Goal: Information Seeking & Learning: Compare options

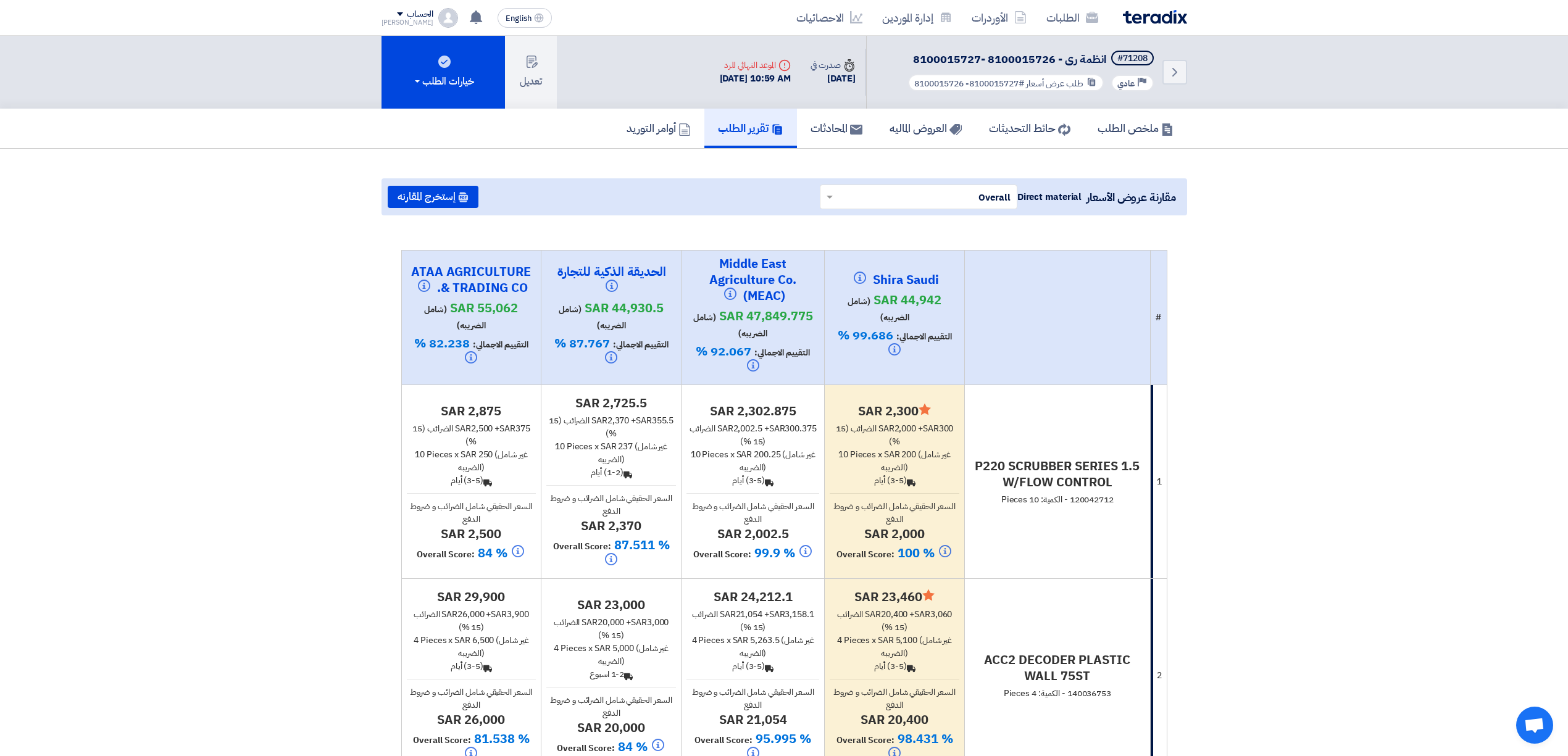
click at [1154, 23] on img at bounding box center [1155, 16] width 64 height 14
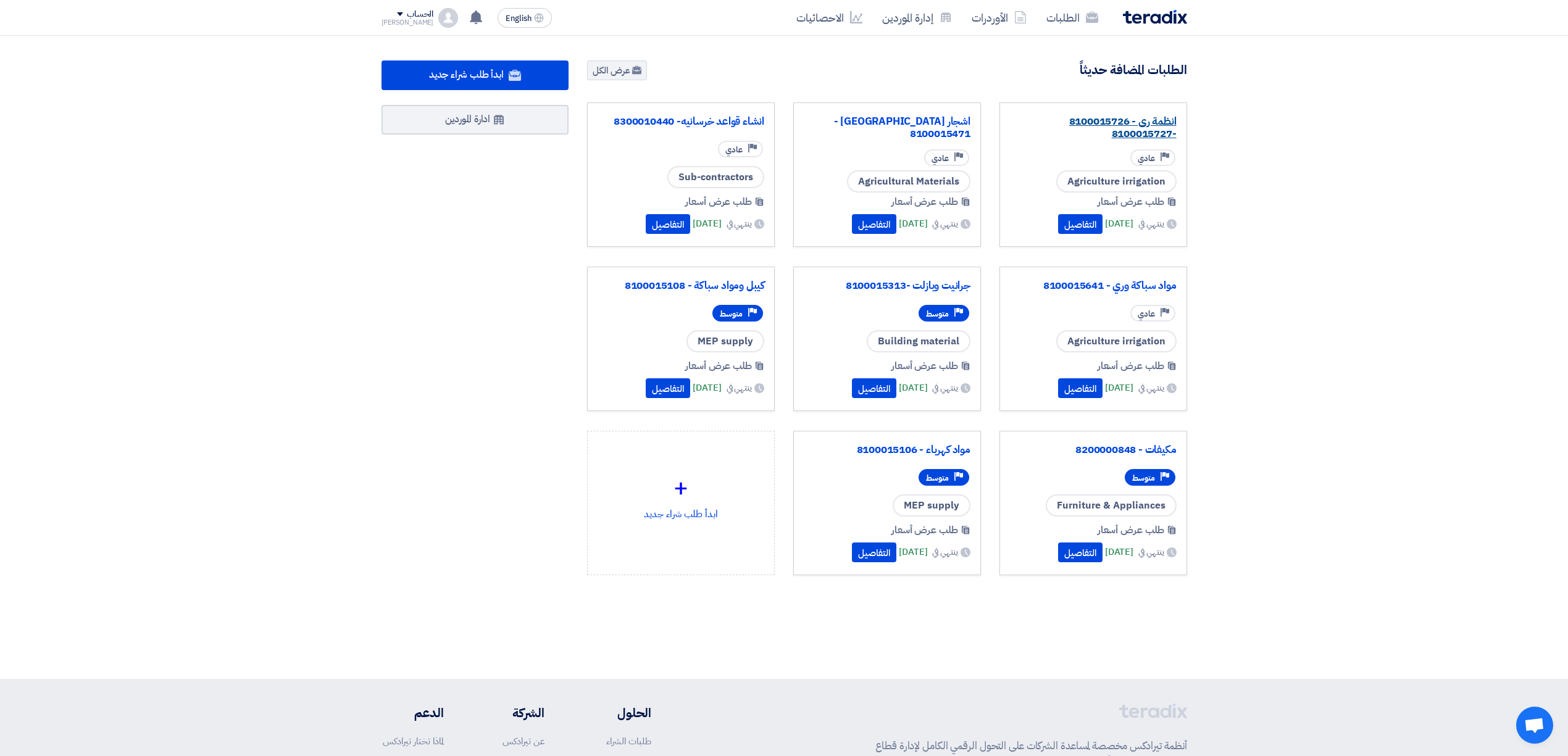
click at [1132, 122] on link "انظمة رى - 8100015726 -8100015727" at bounding box center [1093, 128] width 167 height 24
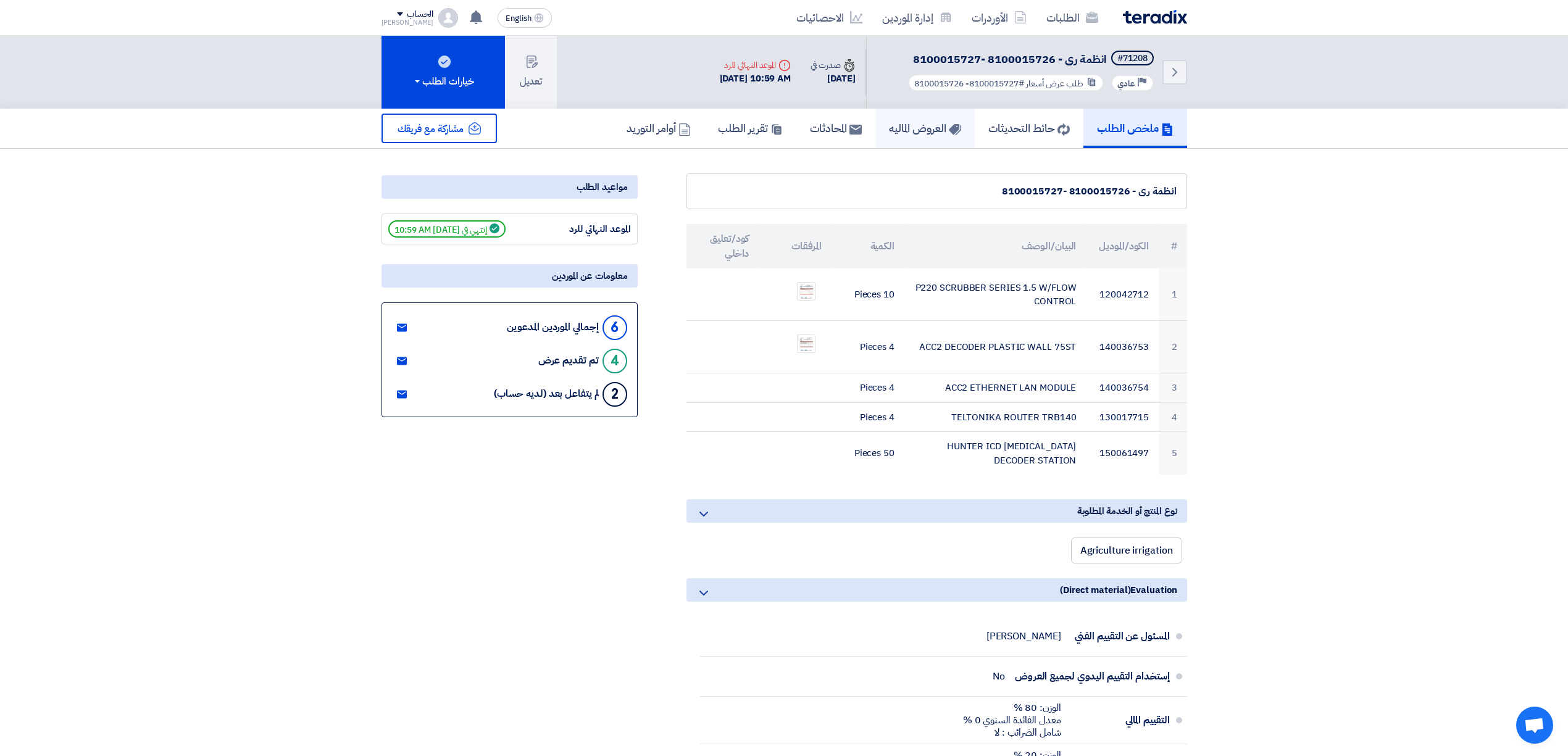
click at [891, 121] on h5 "العروض الماليه" at bounding box center [925, 128] width 72 height 14
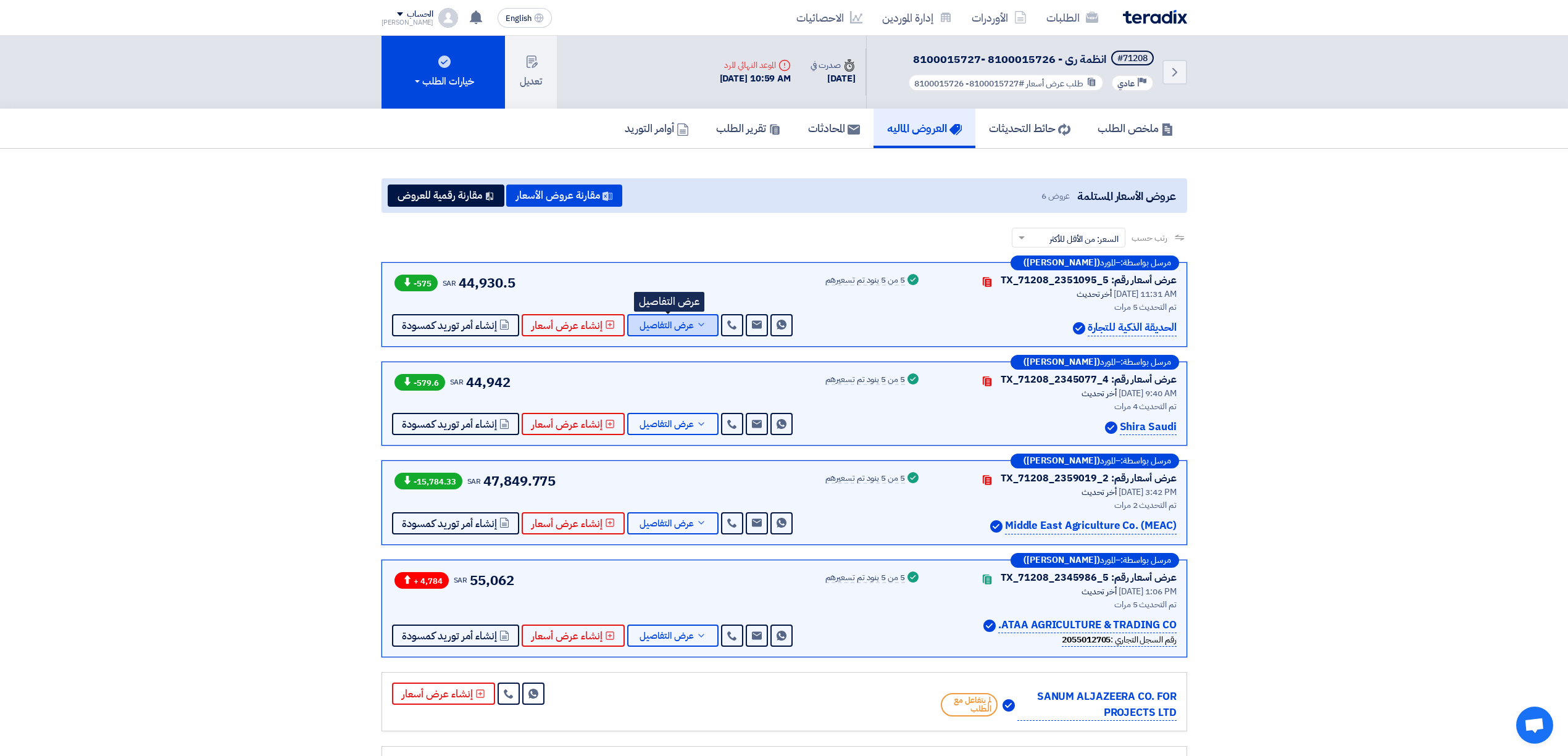
click at [663, 324] on span "عرض التفاصيل" at bounding box center [667, 325] width 54 height 9
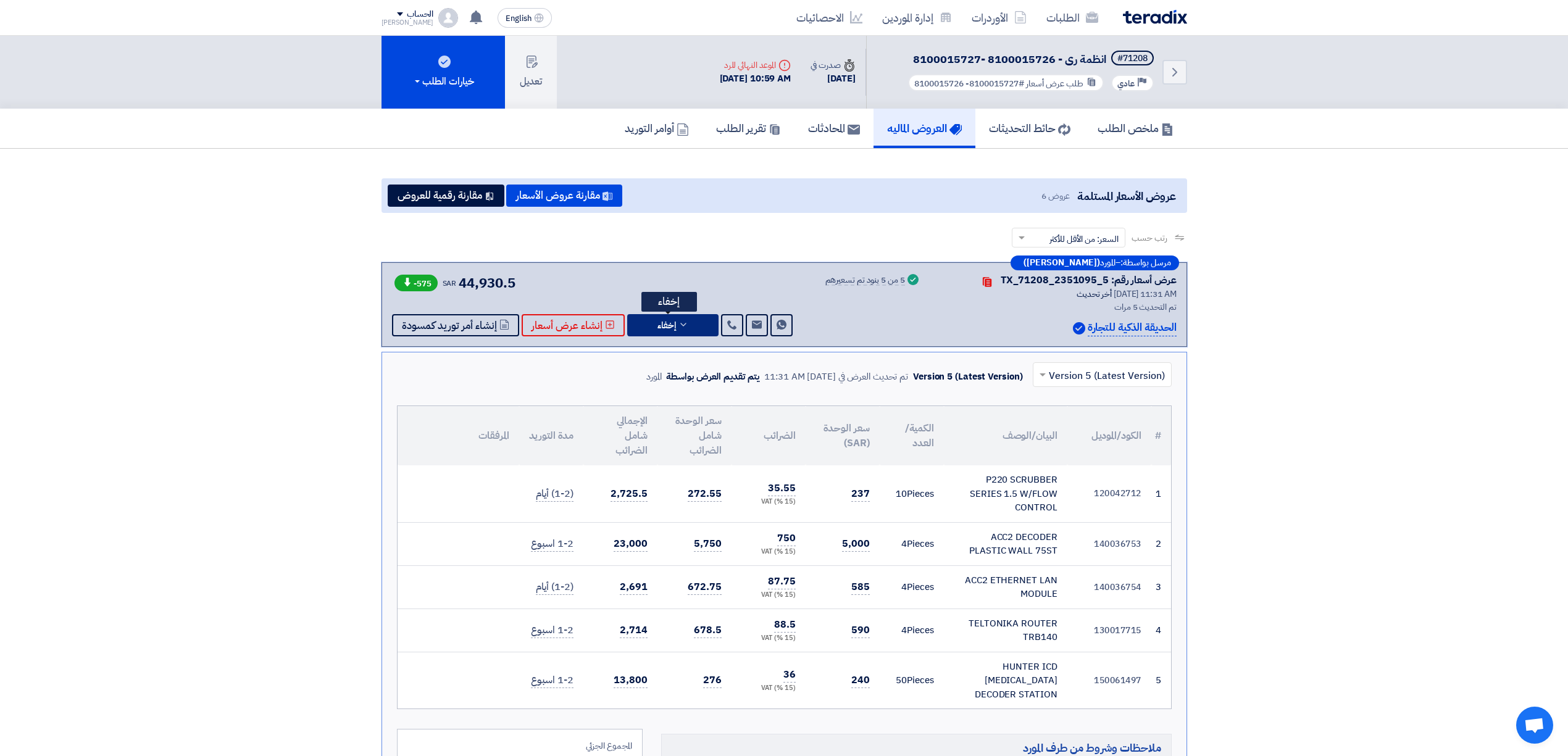
click at [663, 324] on span "إخفاء" at bounding box center [667, 325] width 19 height 9
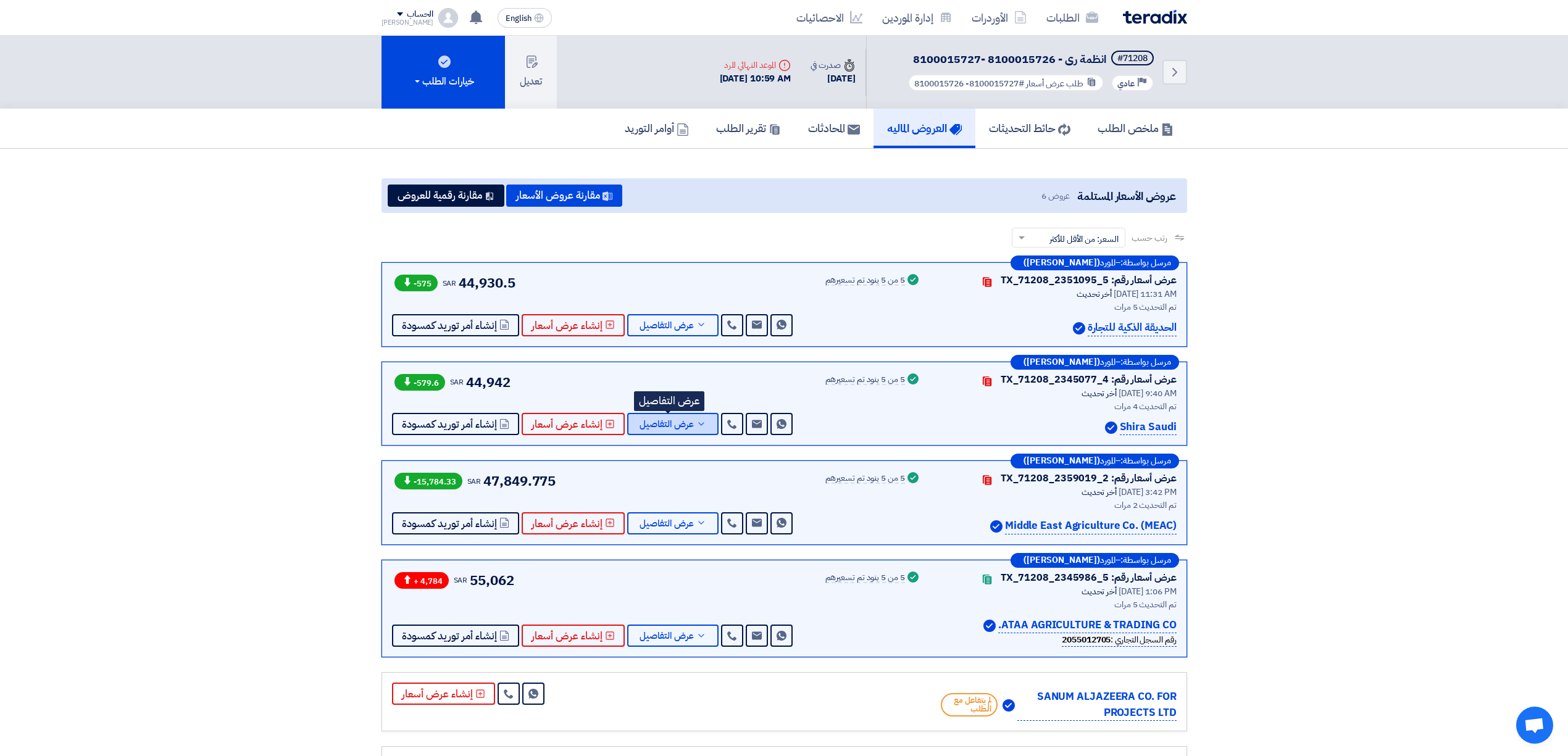
click at [656, 419] on span "عرض التفاصيل" at bounding box center [667, 424] width 54 height 9
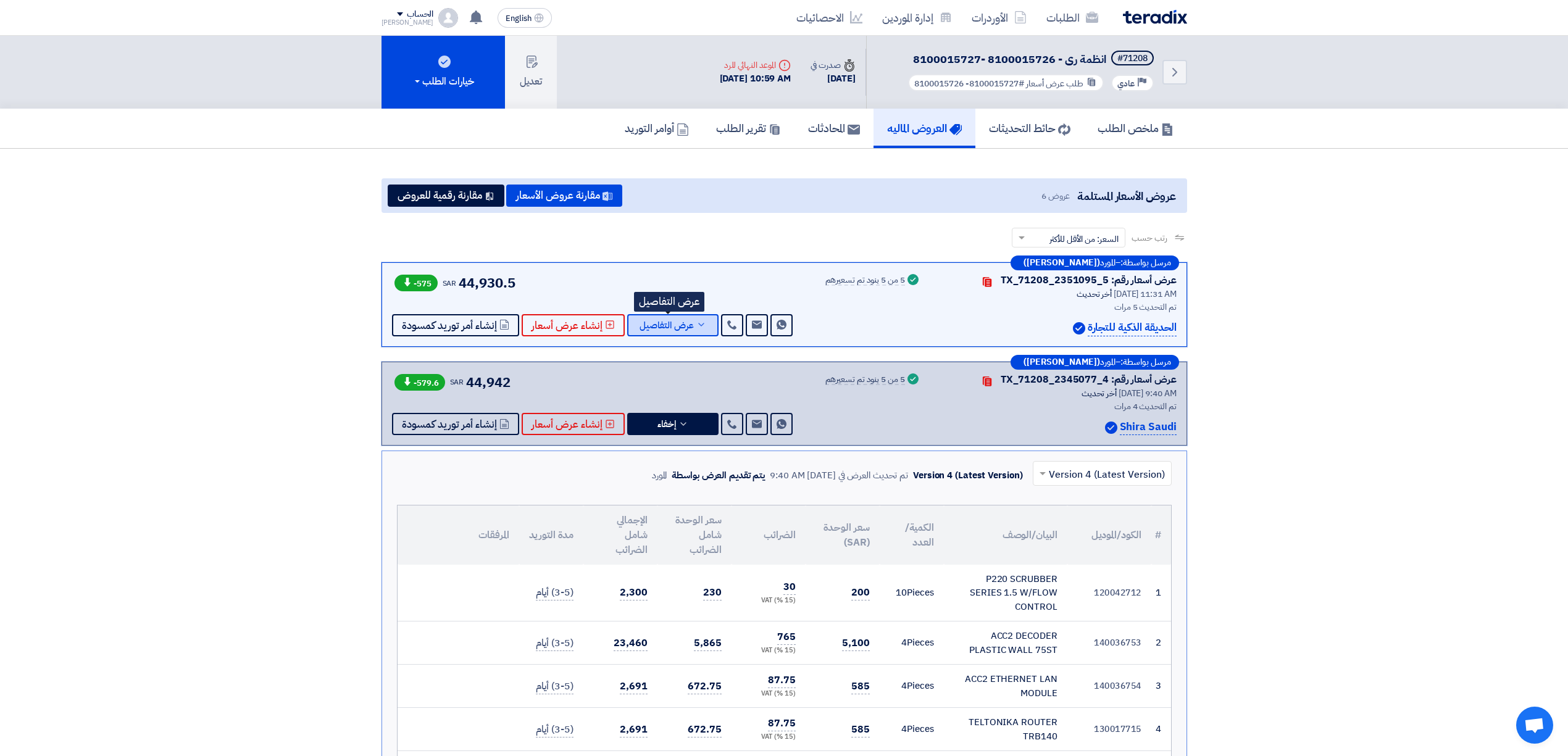
click at [668, 321] on span "عرض التفاصيل" at bounding box center [667, 325] width 54 height 9
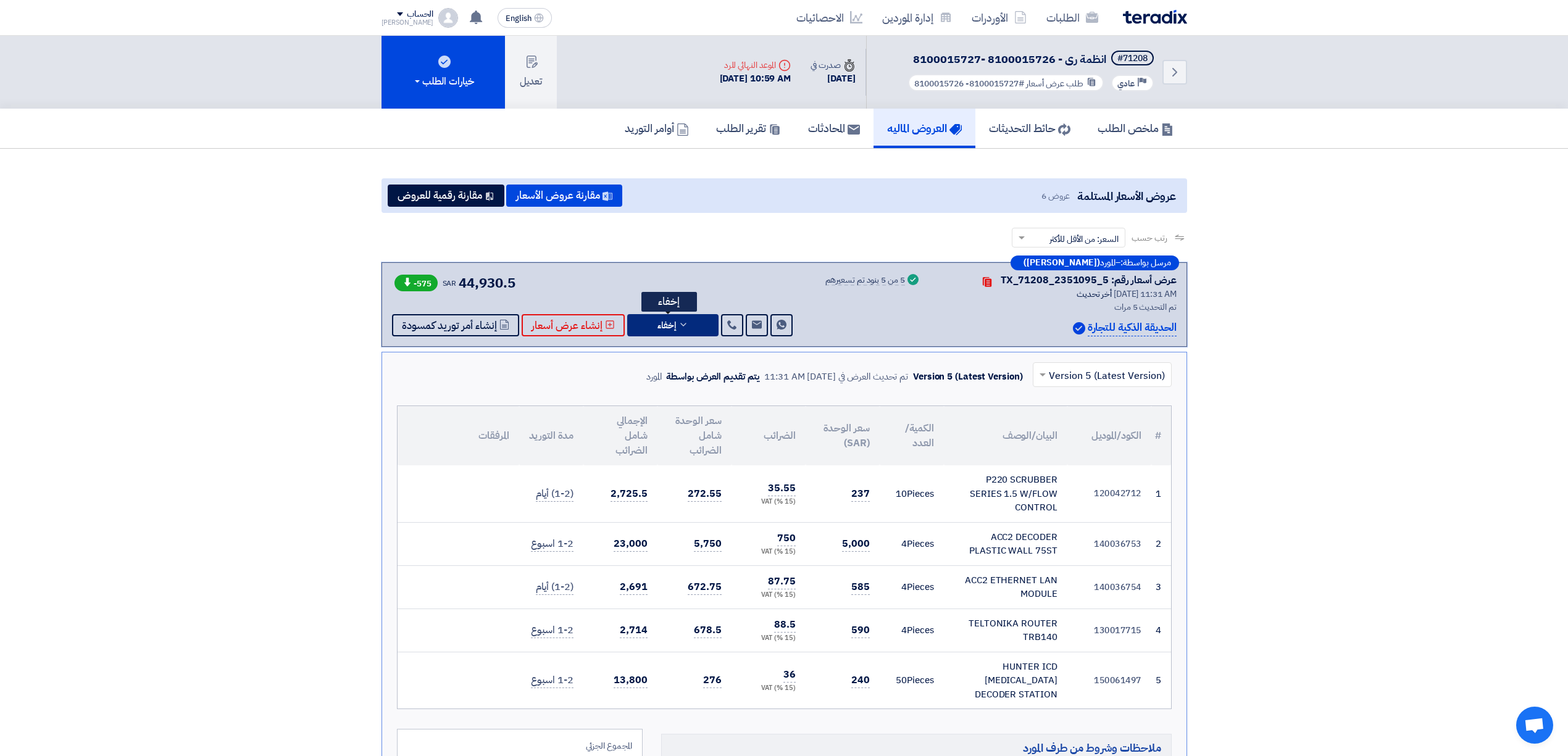
click at [668, 321] on span "إخفاء" at bounding box center [667, 325] width 19 height 9
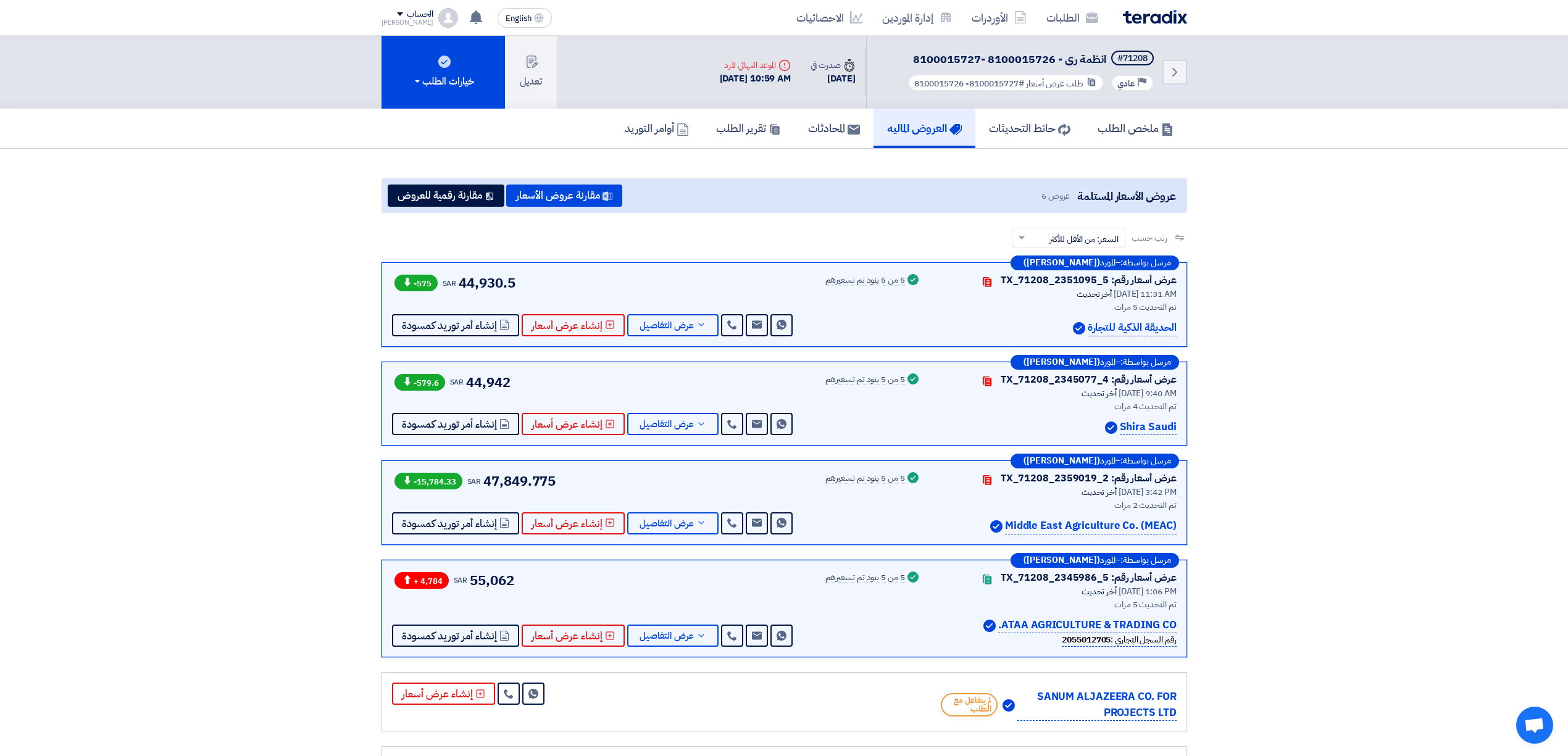
click at [1146, 20] on img at bounding box center [1155, 16] width 64 height 14
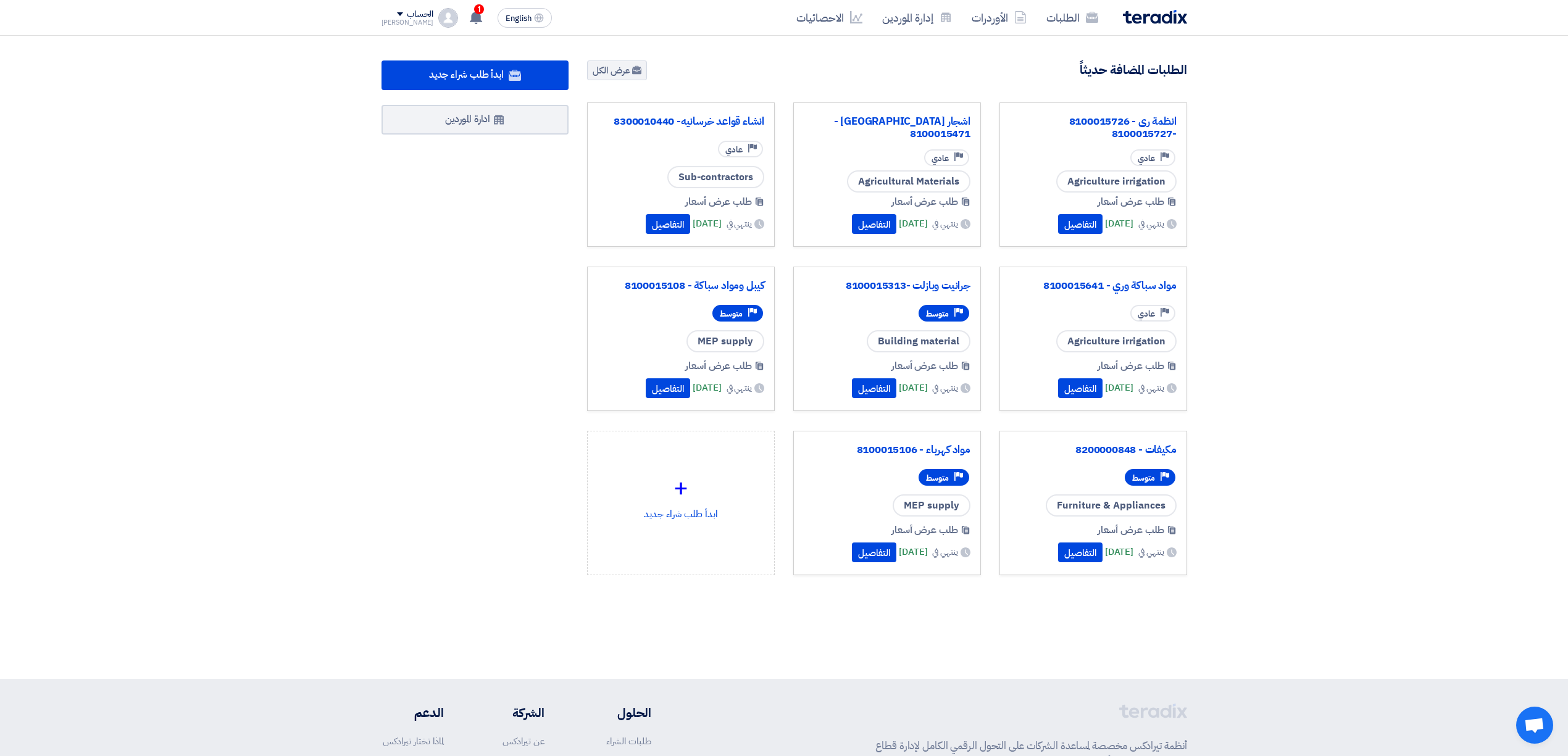
click at [1152, 25] on div "الطلبات الأوردرات إدارة الموردين الاحصائيات" at bounding box center [945, 18] width 483 height 29
click at [1157, 18] on img at bounding box center [1155, 16] width 64 height 14
click at [1097, 129] on link "انظمة رى - 8100015726 -8100015727" at bounding box center [1093, 128] width 167 height 24
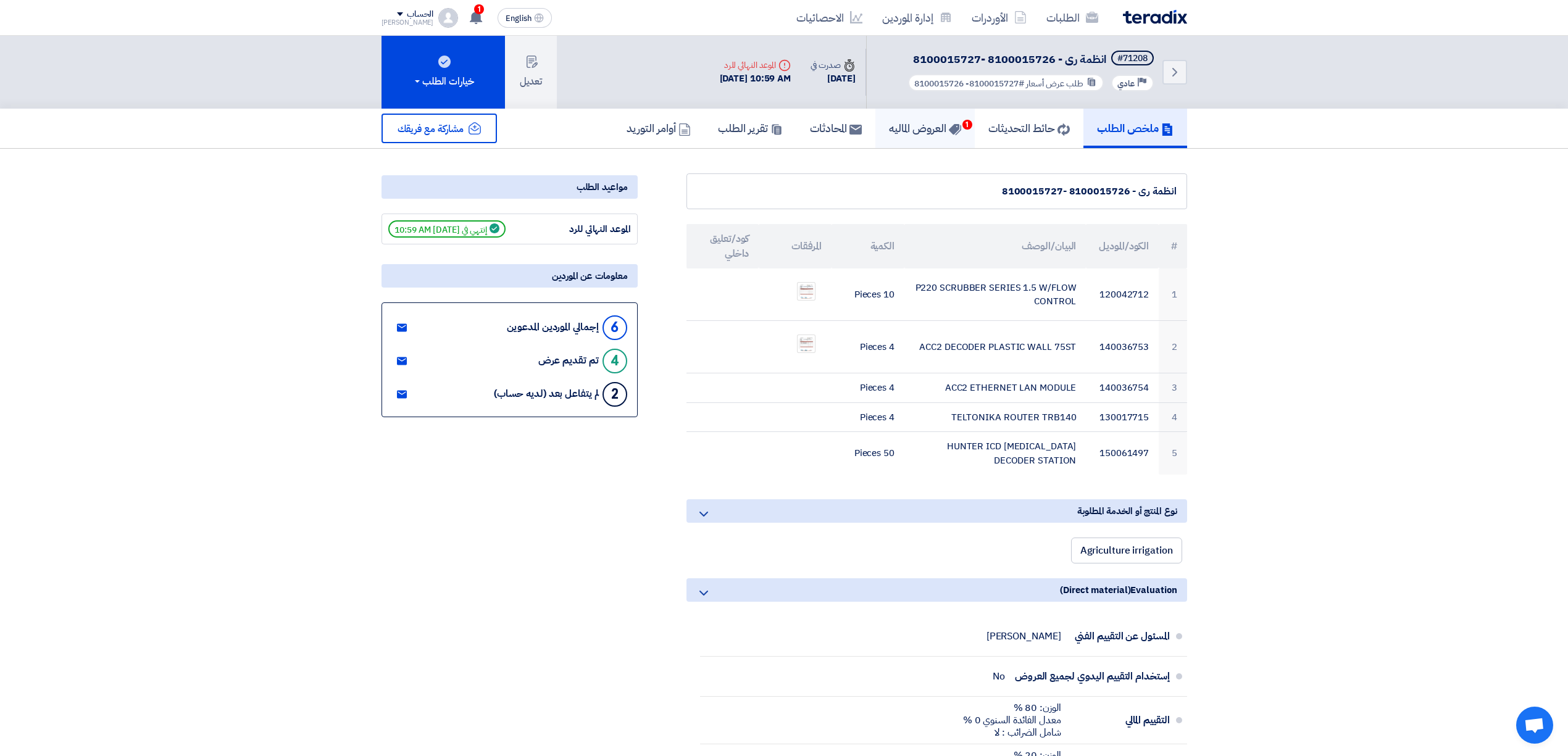
click at [932, 126] on h5 "العروض الماليه 1" at bounding box center [925, 128] width 72 height 14
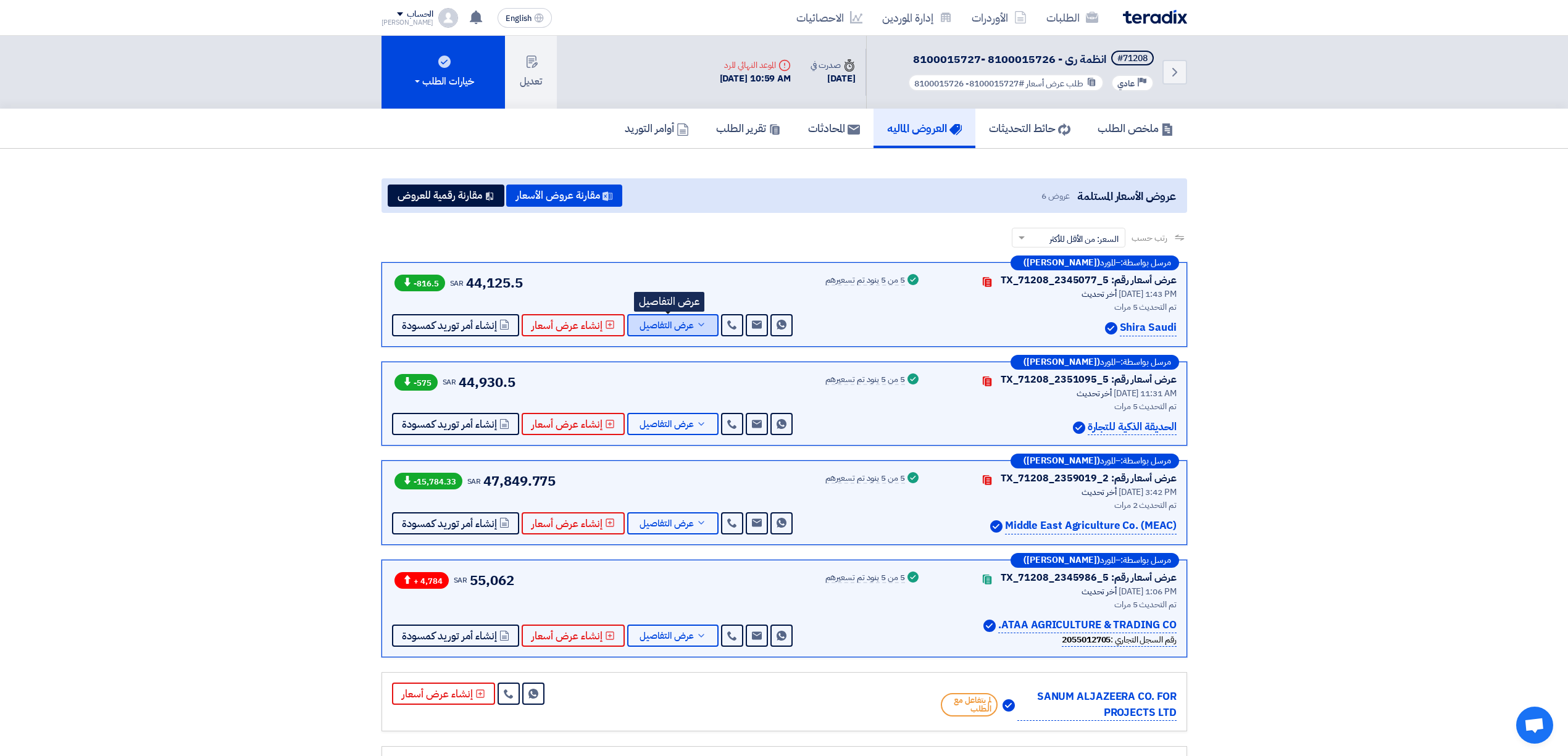
click at [660, 327] on span "عرض التفاصيل" at bounding box center [667, 325] width 54 height 9
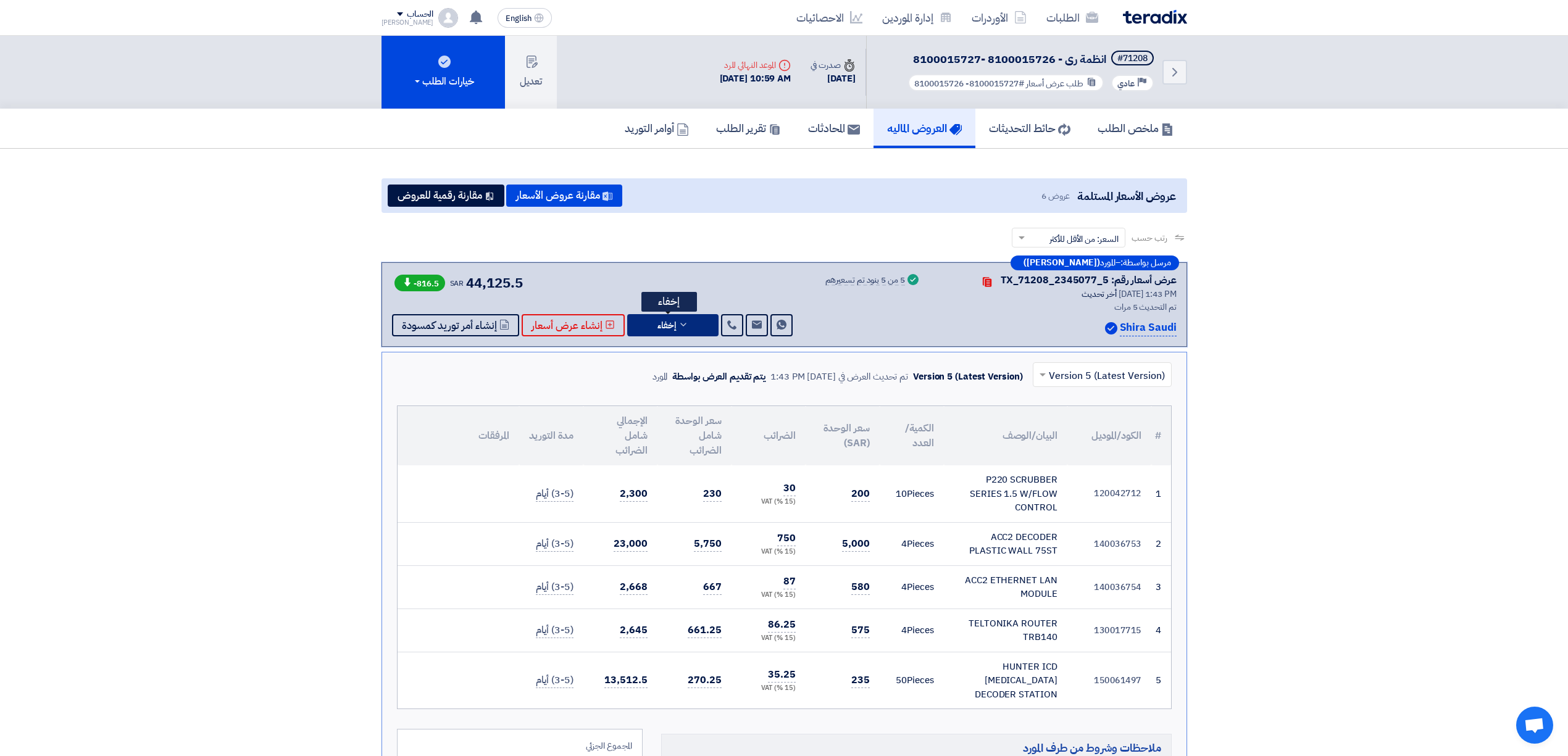
click at [663, 322] on span "إخفاء" at bounding box center [667, 325] width 19 height 9
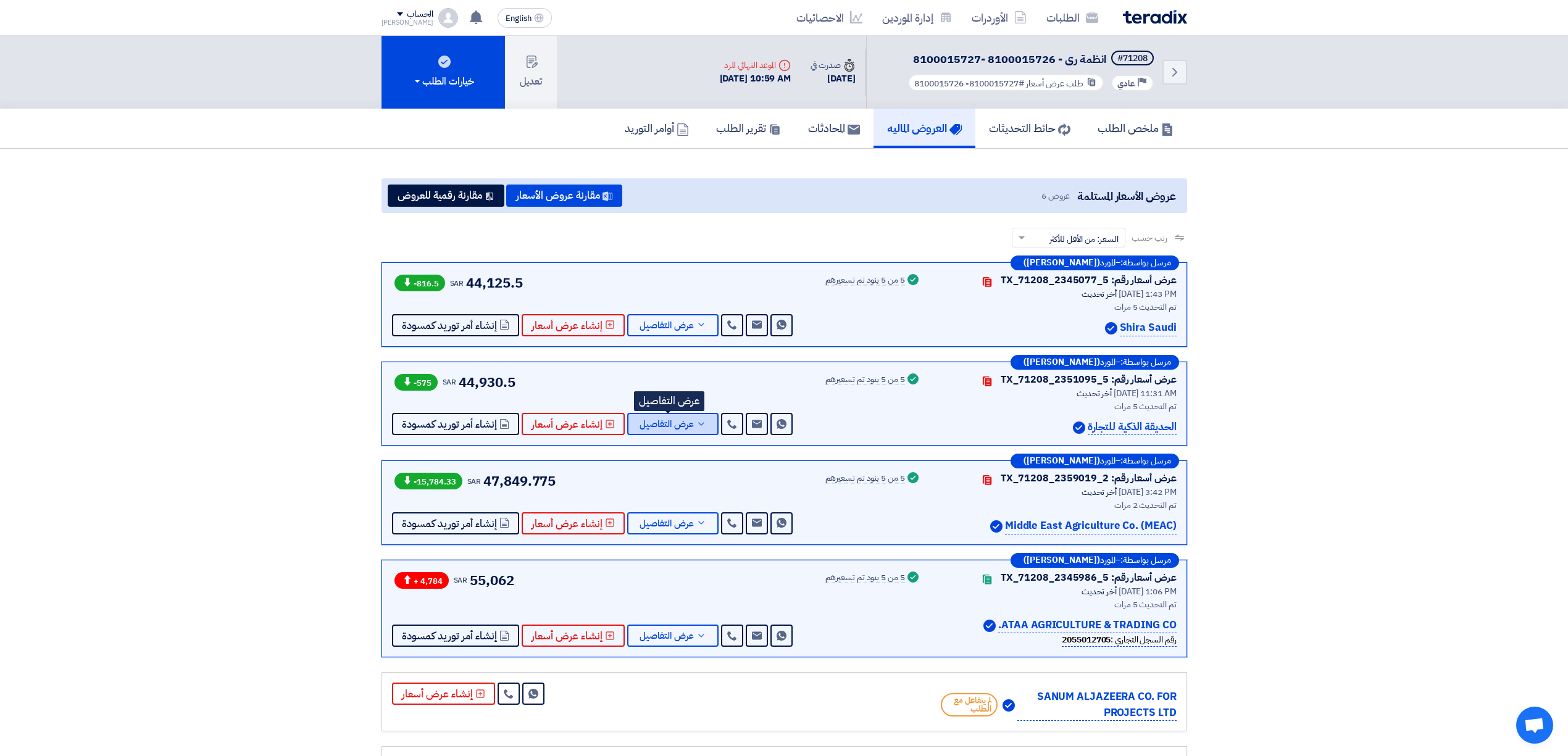
click at [680, 419] on span "عرض التفاصيل" at bounding box center [667, 424] width 54 height 9
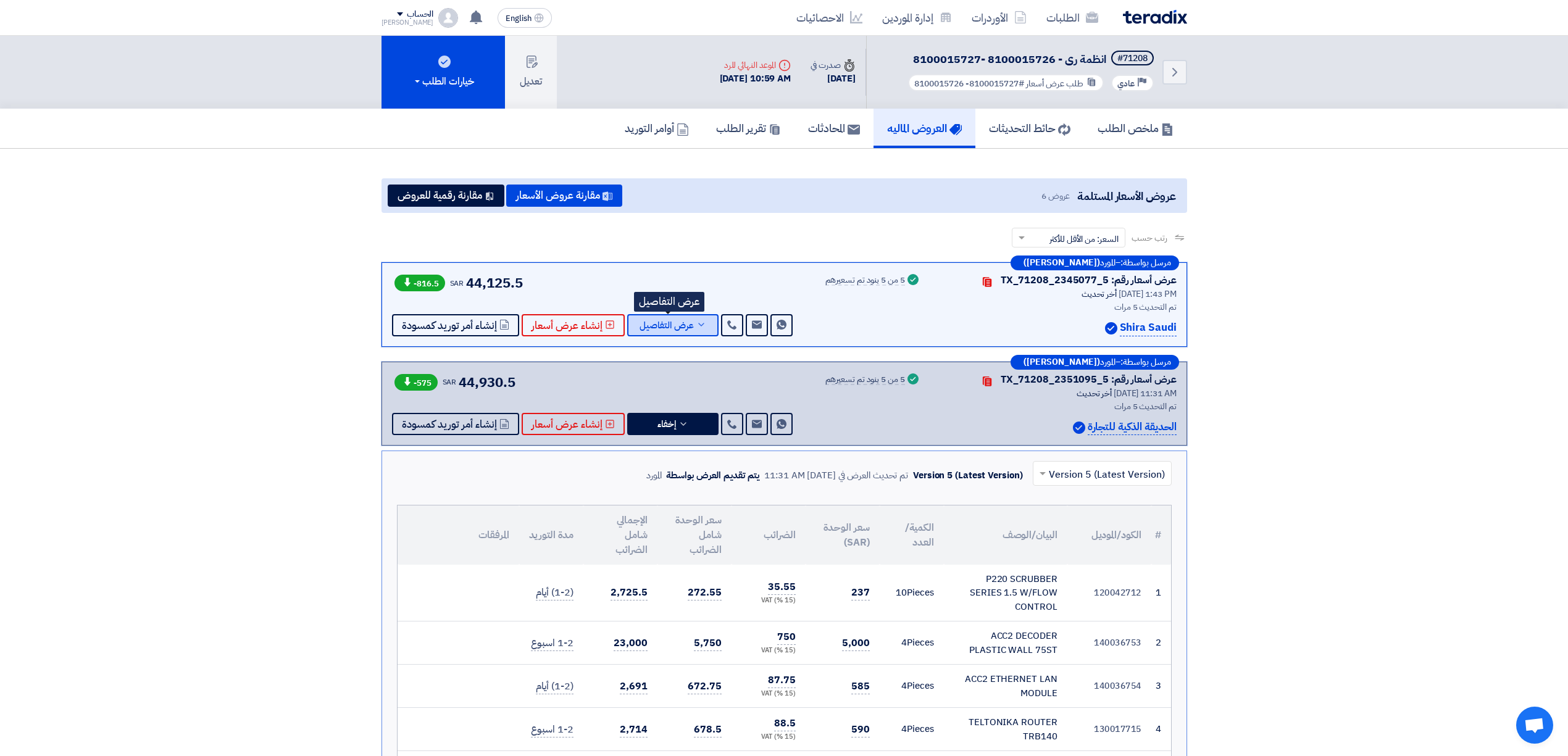
click at [657, 322] on span "عرض التفاصيل" at bounding box center [667, 325] width 54 height 9
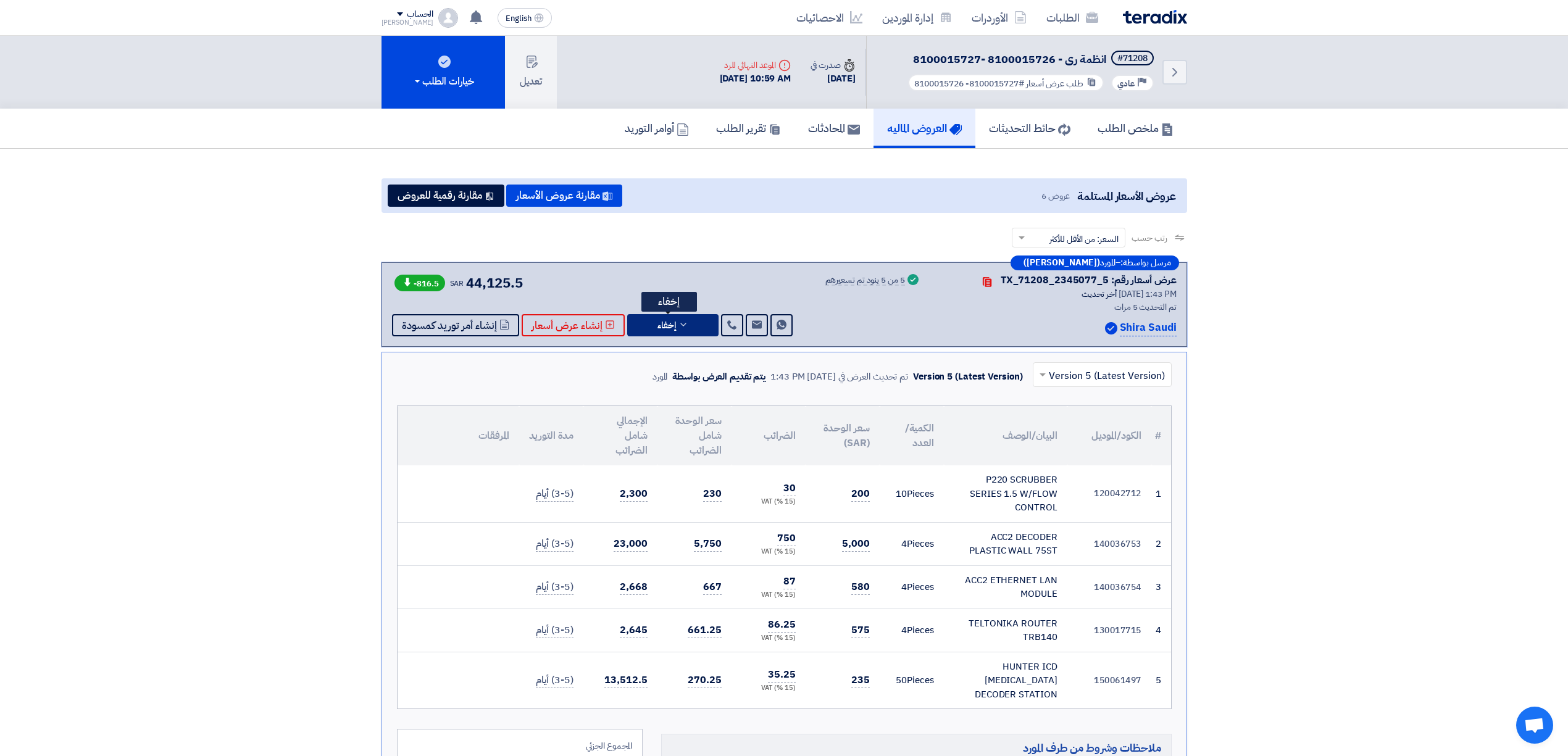
click at [658, 322] on span "إخفاء" at bounding box center [667, 325] width 19 height 9
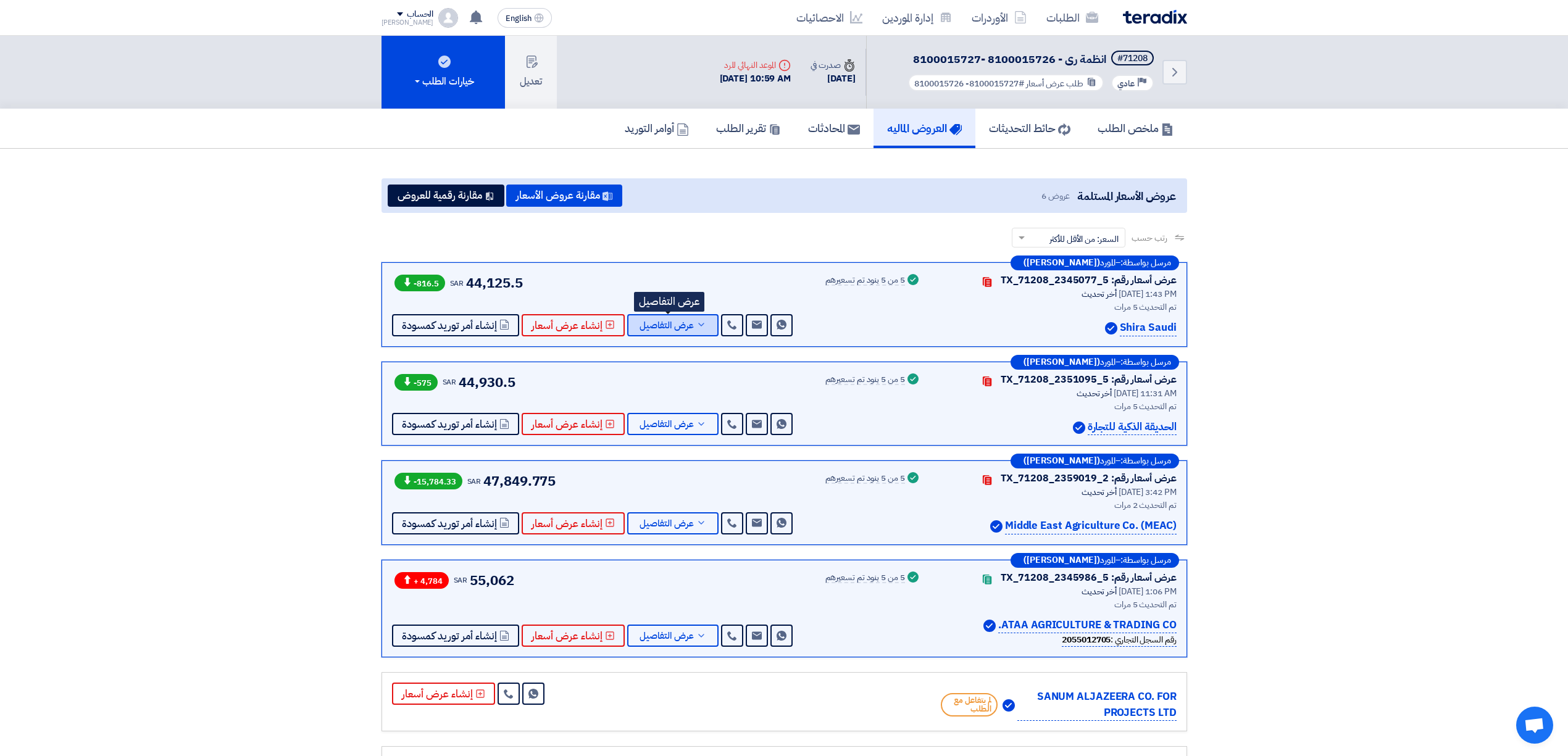
click at [663, 321] on span "عرض التفاصيل" at bounding box center [667, 325] width 54 height 9
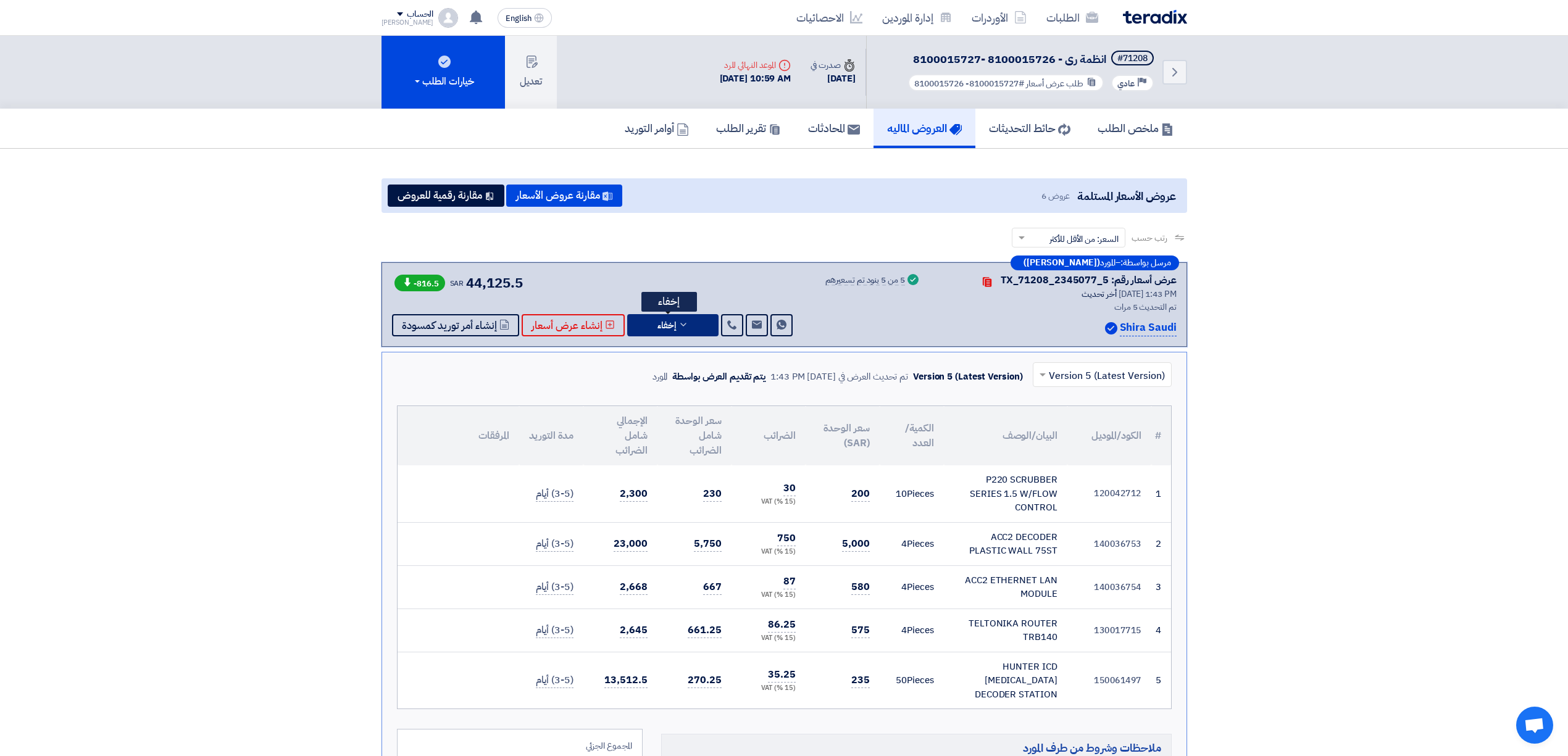
click at [690, 327] on button "إخفاء" at bounding box center [673, 324] width 91 height 22
